Goal: Task Accomplishment & Management: Manage account settings

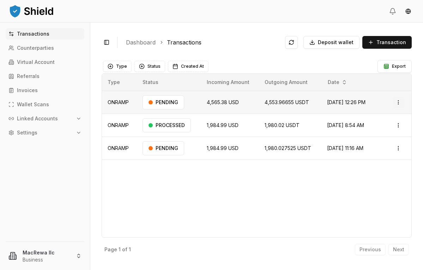
click at [401, 103] on html "Transactions Counterparties Virtual Account Referrals Invoices Wallet Scans Lin…" at bounding box center [211, 135] width 423 height 270
click at [394, 130] on p "View Details" at bounding box center [389, 130] width 26 height 4
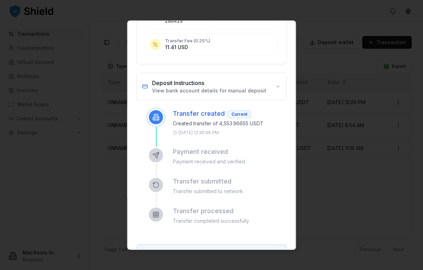
scroll to position [182, 0]
click at [279, 79] on button "Deposit Instructions View bank account details for manual deposit" at bounding box center [212, 86] width 150 height 27
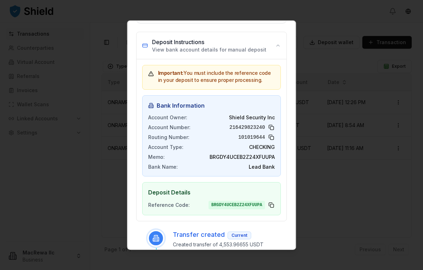
scroll to position [228, 0]
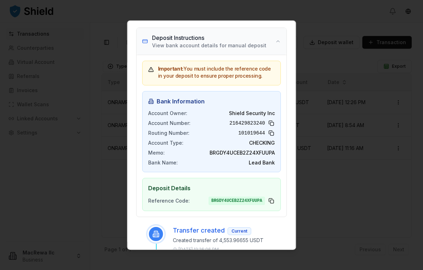
click at [279, 38] on button "Deposit Instructions View bank account details for manual deposit" at bounding box center [212, 41] width 150 height 27
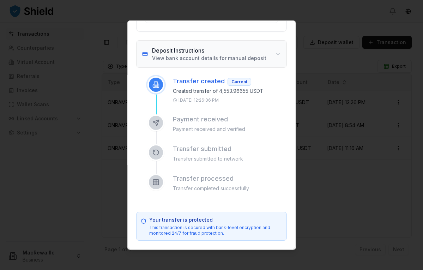
scroll to position [209, 0]
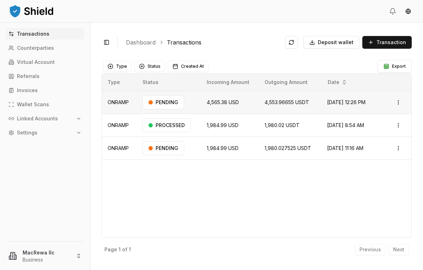
click at [127, 101] on td "ONRAMP" at bounding box center [119, 102] width 35 height 23
click at [201, 101] on td "4,565.38 USD" at bounding box center [230, 102] width 58 height 23
click at [46, 105] on p "Wallet Scans" at bounding box center [33, 104] width 32 height 5
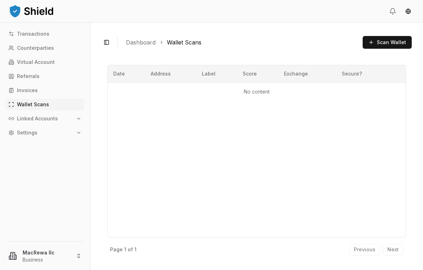
click at [80, 118] on icon "button" at bounding box center [79, 119] width 6 height 6
click at [49, 130] on link "Wallets" at bounding box center [45, 130] width 61 height 11
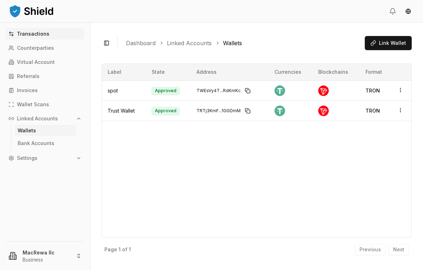
click at [43, 36] on p "Transactions" at bounding box center [33, 33] width 32 height 5
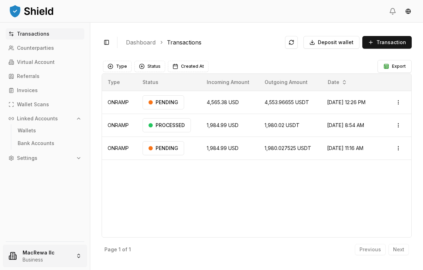
click at [50, 254] on html "Transactions Counterparties Virtual Account Referrals Invoices Wallet Scans Lin…" at bounding box center [211, 135] width 423 height 270
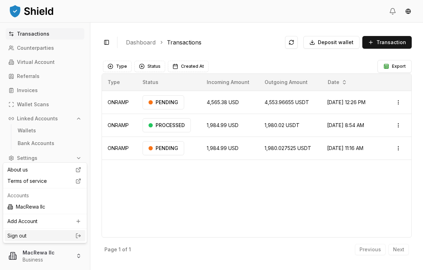
click at [53, 238] on link "Sign out" at bounding box center [44, 235] width 75 height 7
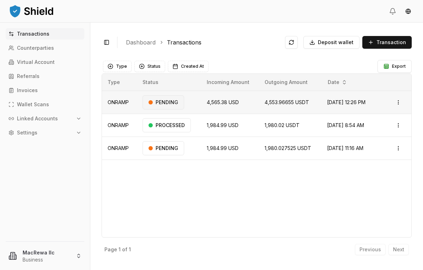
click at [160, 104] on div "PENDING" at bounding box center [164, 102] width 42 height 14
click at [79, 118] on icon "button" at bounding box center [79, 119] width 6 height 6
click at [61, 34] on link "Transactions" at bounding box center [45, 33] width 79 height 11
click at [400, 147] on html "Transactions Counterparties Virtual Account Referrals Invoices Wallet Scans Lin…" at bounding box center [211, 135] width 423 height 270
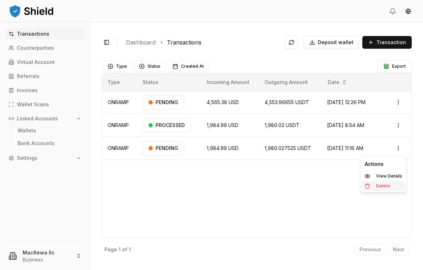
click at [385, 187] on p "Delete" at bounding box center [383, 186] width 14 height 4
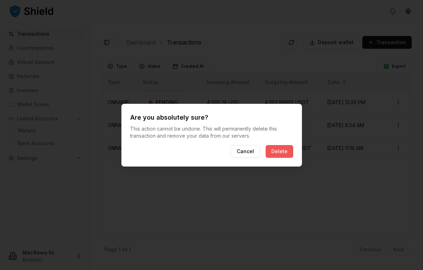
click at [277, 152] on button "Delete" at bounding box center [280, 151] width 28 height 13
